Goal: Information Seeking & Learning: Find specific fact

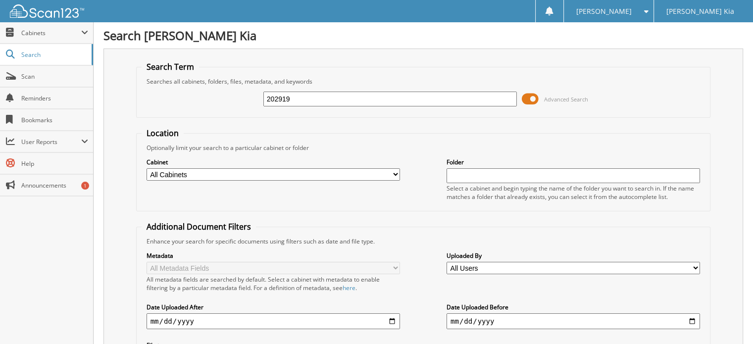
drag, startPoint x: 319, startPoint y: 102, endPoint x: 253, endPoint y: 105, distance: 65.4
click at [253, 105] on div "202919 Advanced Search" at bounding box center [424, 99] width 564 height 27
type input "202866"
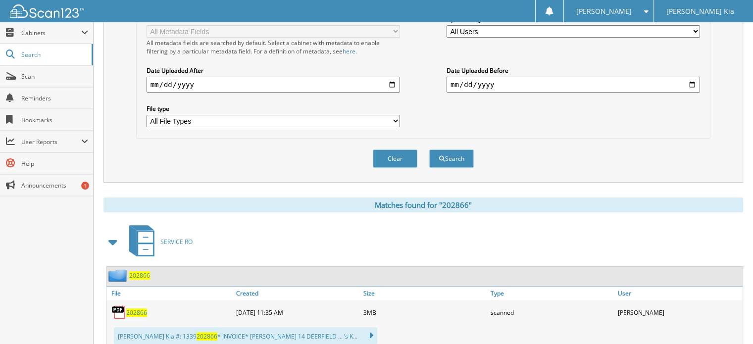
scroll to position [248, 0]
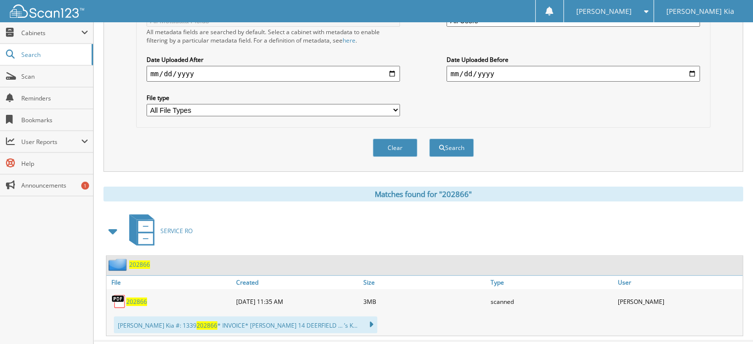
click at [141, 298] on span "202866" at bounding box center [136, 302] width 21 height 8
click at [137, 298] on span "202866" at bounding box center [136, 302] width 21 height 8
